Goal: Transaction & Acquisition: Book appointment/travel/reservation

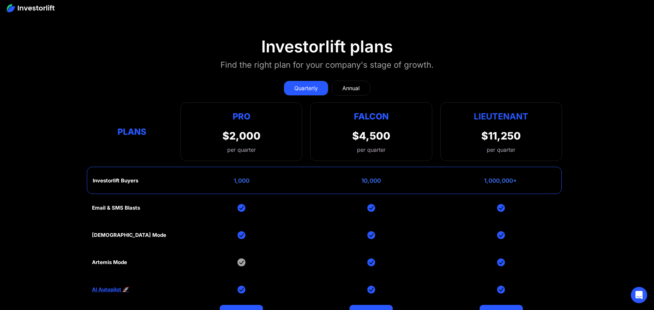
scroll to position [2724, 0]
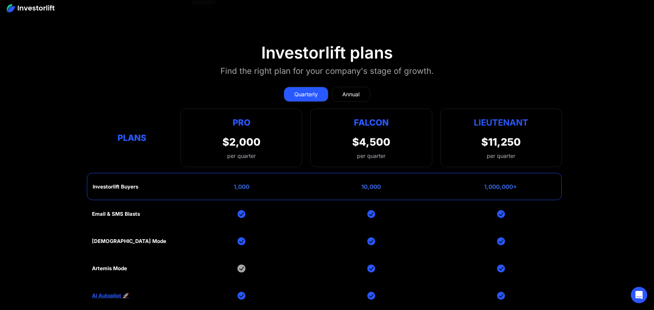
click at [364, 94] on link "Annual" at bounding box center [351, 94] width 38 height 15
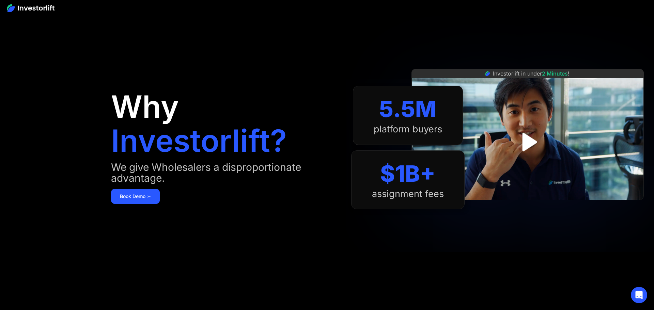
scroll to position [0, 0]
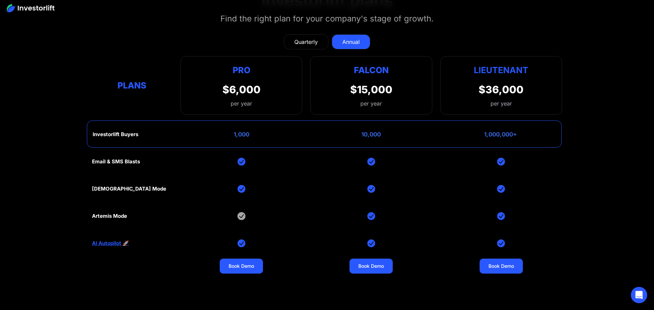
scroll to position [2782, 0]
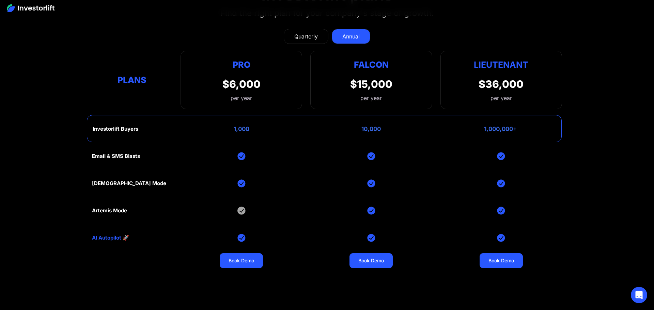
drag, startPoint x: 441, startPoint y: 58, endPoint x: 448, endPoint y: 56, distance: 7.9
click at [448, 56] on div "Lieutenant $36,000 per year" at bounding box center [501, 80] width 122 height 59
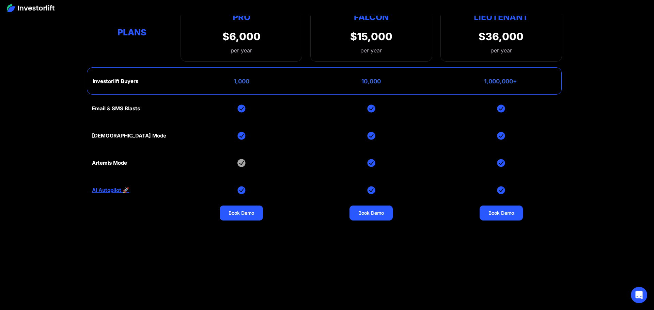
scroll to position [2759, 0]
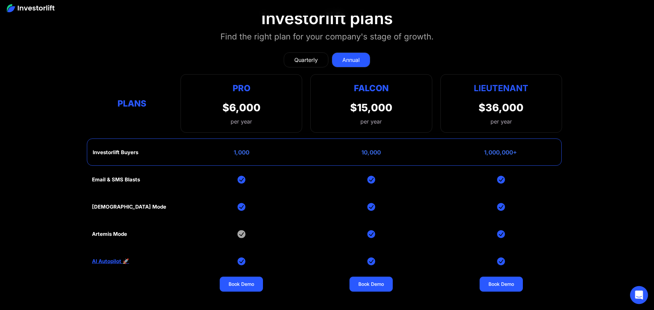
click at [646, 300] on div "Open Intercom Messenger" at bounding box center [639, 295] width 18 height 18
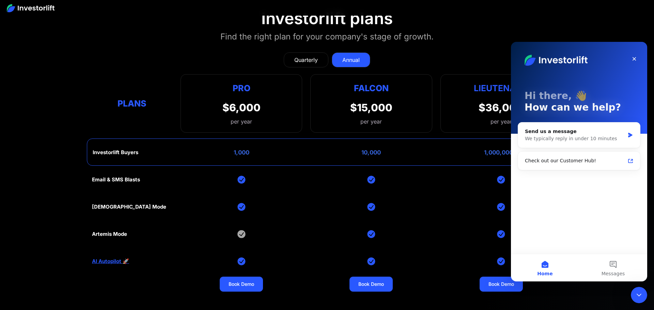
scroll to position [0, 0]
click at [614, 268] on button "Messages" at bounding box center [613, 267] width 68 height 27
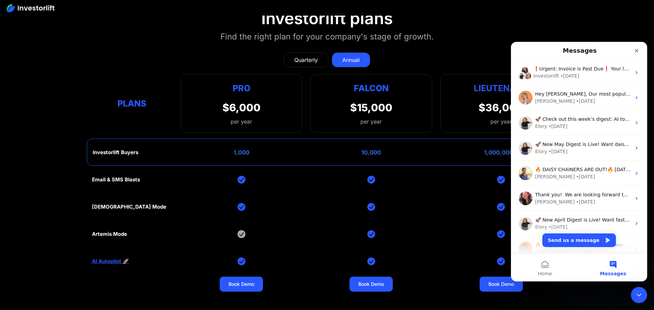
click at [490, 214] on div "Email & SMS Blasts God Mode Artemis Mode AI Autopilot 🚀 Book Demo Book Demo Boo…" at bounding box center [327, 261] width 470 height 191
click at [636, 47] on div "Close" at bounding box center [636, 51] width 12 height 12
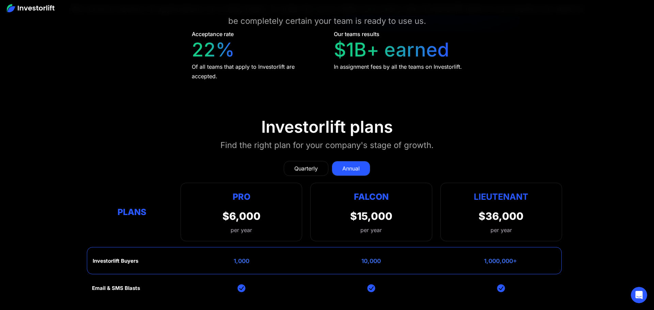
scroll to position [2776, 0]
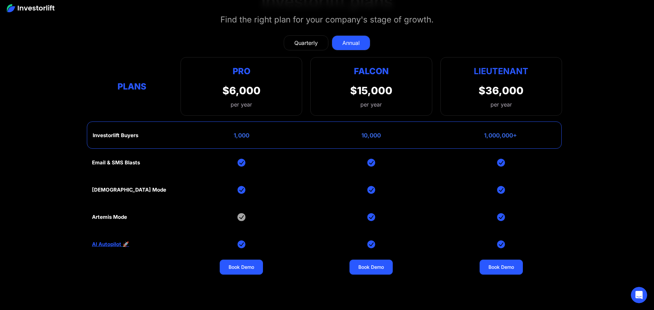
click at [321, 46] on link "Quarterly" at bounding box center [306, 42] width 45 height 15
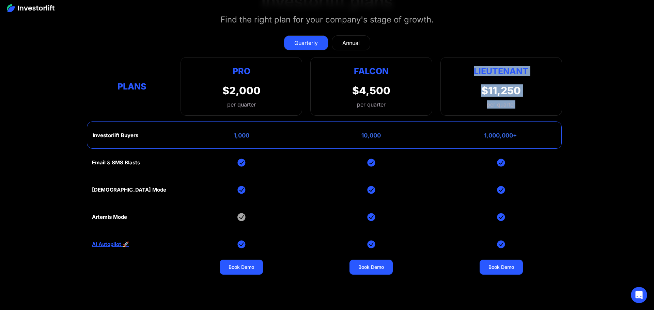
drag, startPoint x: 502, startPoint y: 77, endPoint x: 547, endPoint y: 115, distance: 58.4
click at [547, 115] on div "Quarterly Annual Plans Pro $2,000 per quarter Pro Falcon Ltnt. Users 3 10 Unltd…" at bounding box center [327, 184] width 470 height 311
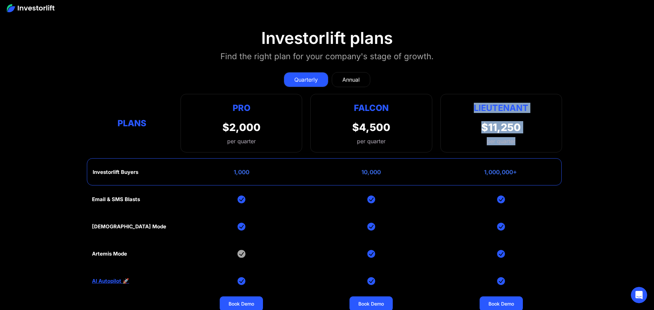
click at [458, 118] on div "Lieutenant $11,250 per quarter" at bounding box center [501, 123] width 122 height 59
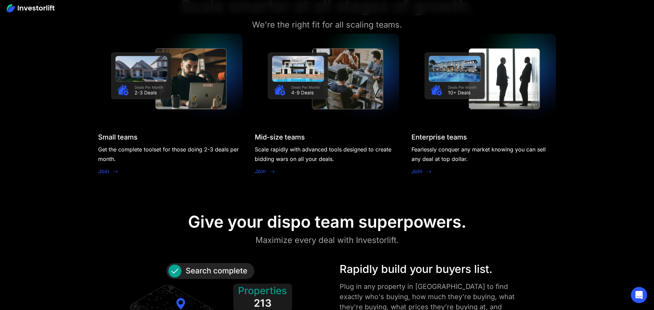
click at [21, 4] on img at bounding box center [31, 8] width 48 height 8
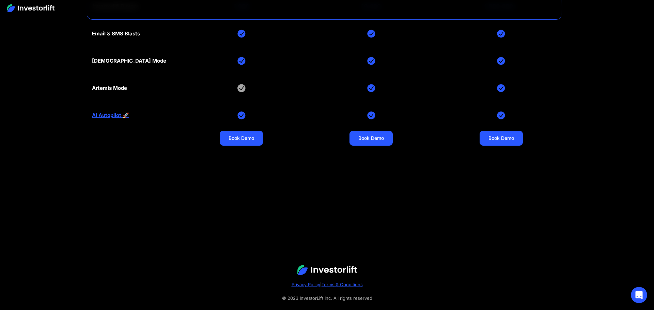
scroll to position [2836, 0]
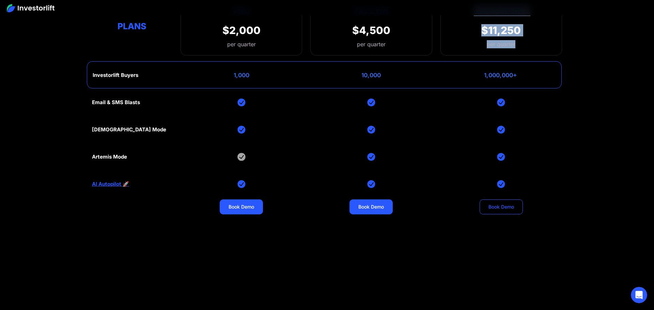
click at [513, 203] on link "Book Demo" at bounding box center [501, 207] width 43 height 15
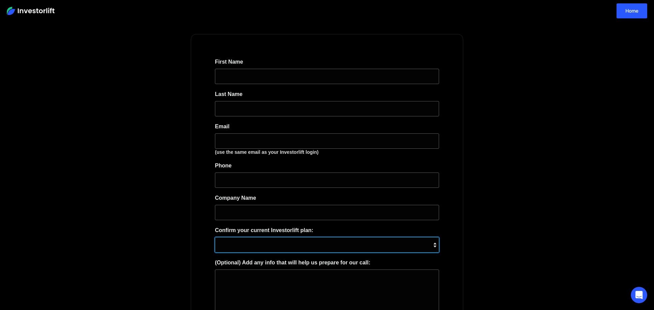
click at [338, 247] on select "**********" at bounding box center [327, 244] width 224 height 15
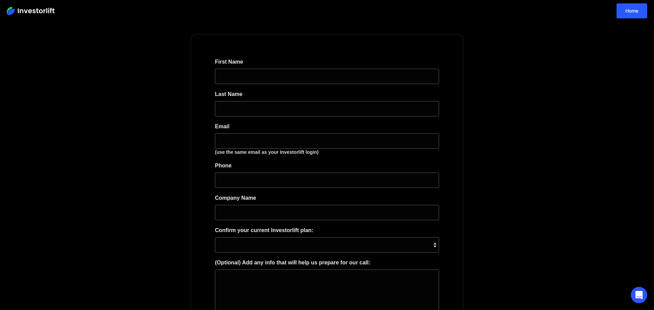
click at [465, 248] on body "**********" at bounding box center [327, 241] width 654 height 483
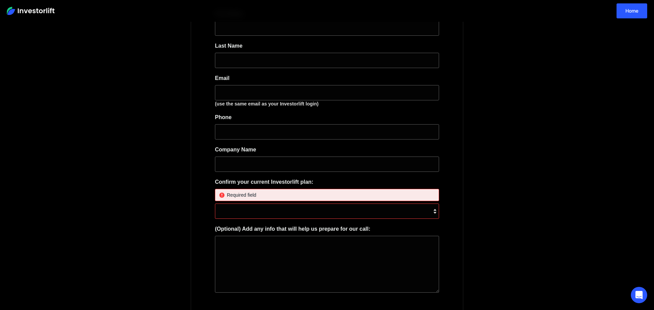
scroll to position [49, 0]
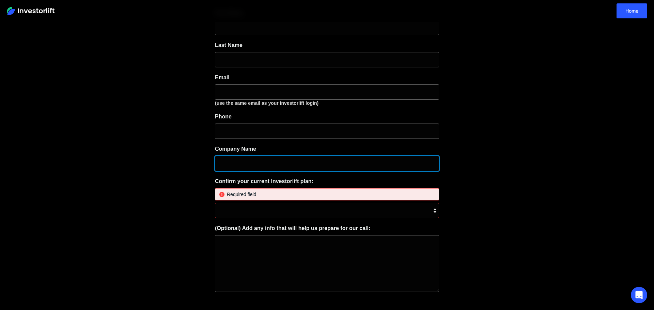
click at [224, 169] on input "Company Name *" at bounding box center [327, 163] width 224 height 15
click at [328, 163] on input "Company Name *" at bounding box center [327, 163] width 224 height 15
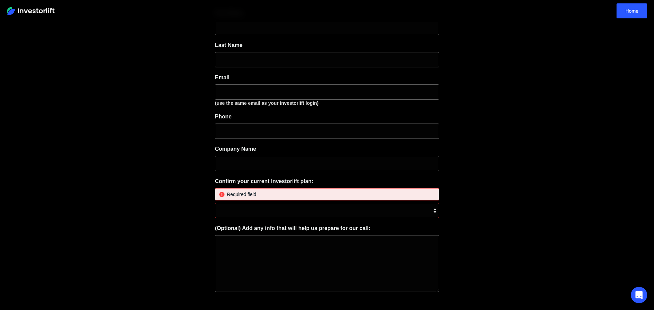
click at [199, 176] on div "**********" at bounding box center [326, 176] width 265 height 375
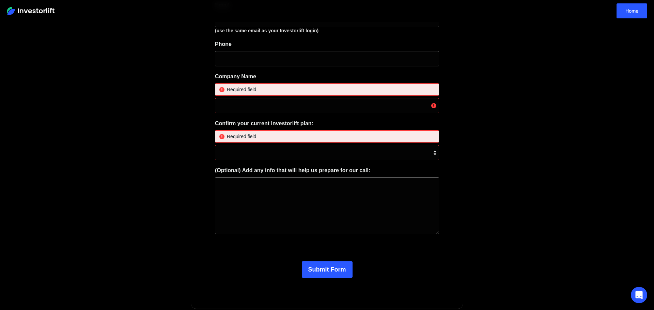
scroll to position [73, 0]
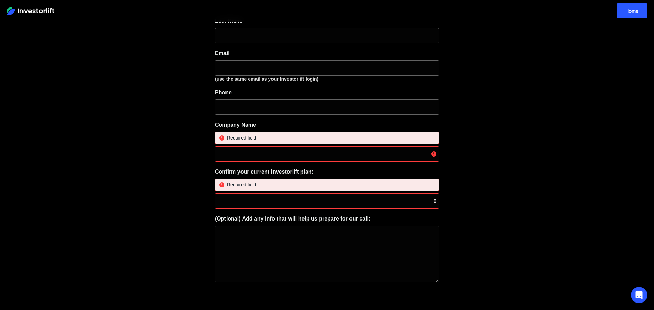
click at [453, 190] on div "**********" at bounding box center [326, 159] width 265 height 389
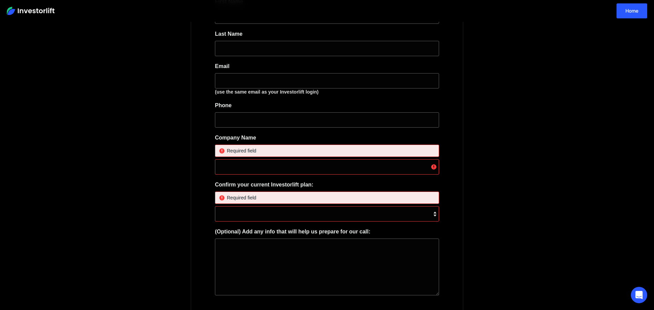
scroll to position [79, 0]
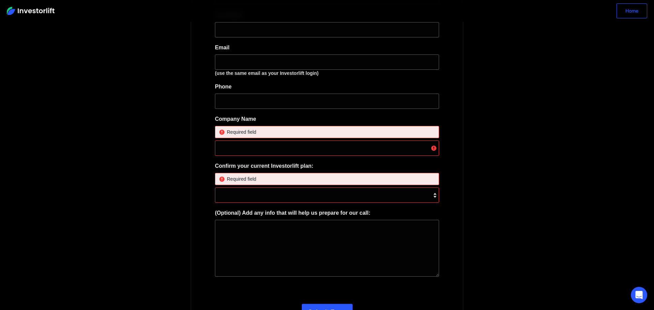
click at [628, 11] on link "Home" at bounding box center [631, 10] width 31 height 15
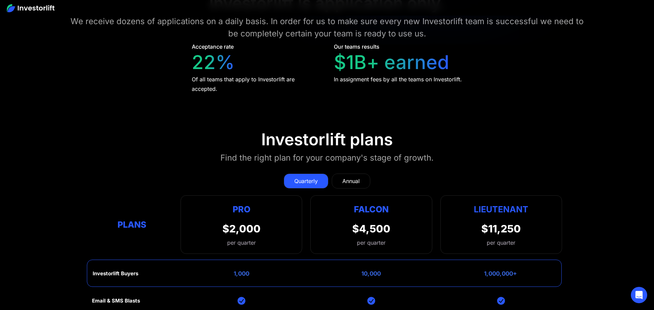
scroll to position [2647, 0]
